Goal: Transaction & Acquisition: Subscribe to service/newsletter

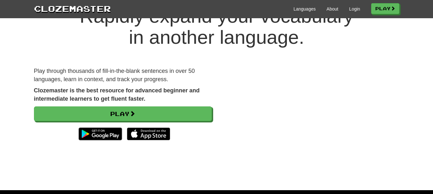
scroll to position [32, 0]
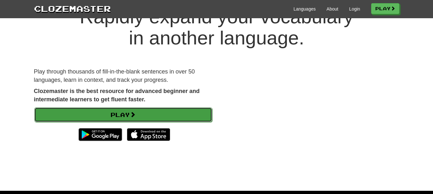
click at [165, 115] on link "Play" at bounding box center [123, 115] width 178 height 15
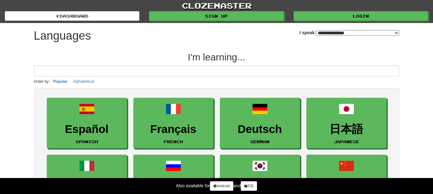
select select "*******"
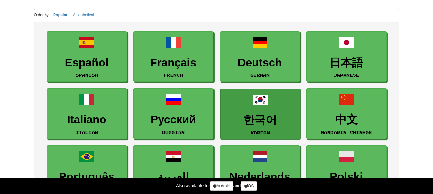
scroll to position [128, 0]
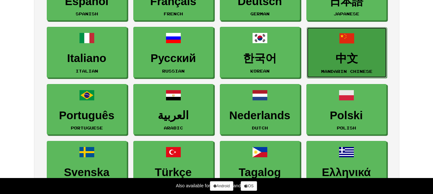
click at [378, 53] on h3 "中文" at bounding box center [346, 59] width 73 height 12
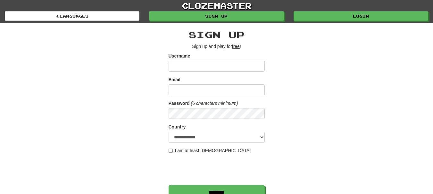
scroll to position [96, 0]
